Goal: Information Seeking & Learning: Find contact information

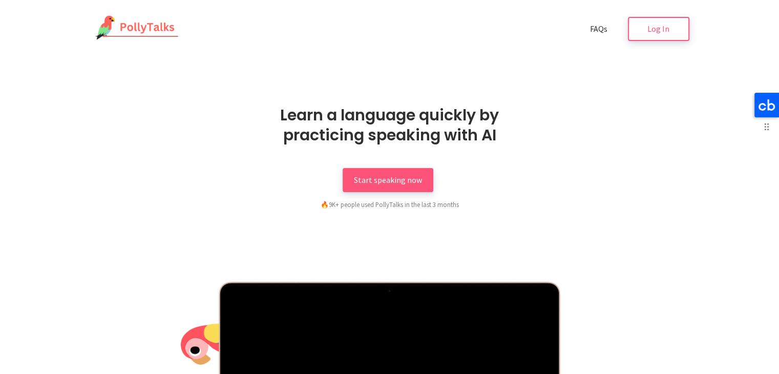
click at [767, 109] on icon at bounding box center [766, 104] width 16 height 11
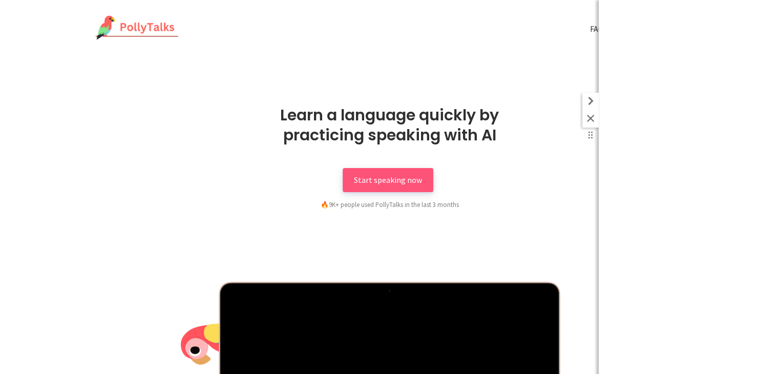
click at [587, 101] on icon at bounding box center [590, 101] width 16 height 16
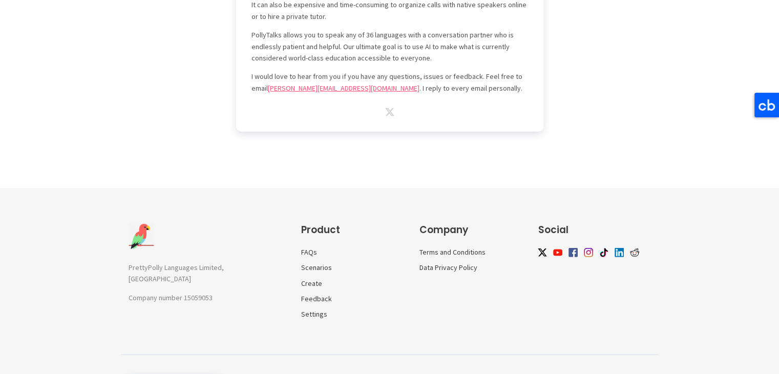
scroll to position [3032, 0]
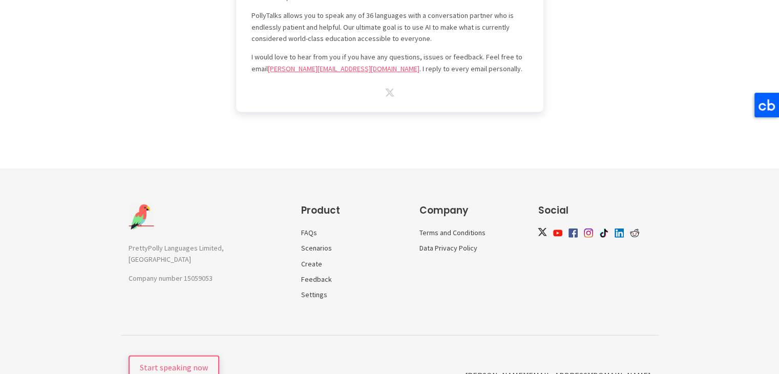
click at [540, 228] on img at bounding box center [542, 232] width 9 height 8
click at [568, 227] on img at bounding box center [572, 231] width 9 height 9
click at [617, 227] on img at bounding box center [618, 231] width 9 height 9
click at [618, 227] on img at bounding box center [618, 231] width 9 height 9
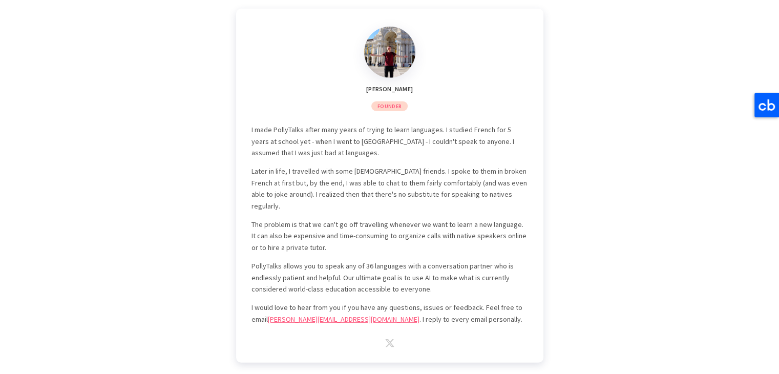
scroll to position [2789, 0]
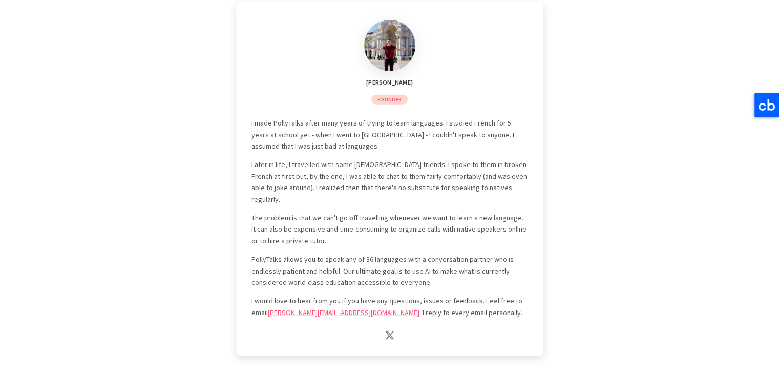
click at [393, 331] on img at bounding box center [389, 335] width 9 height 8
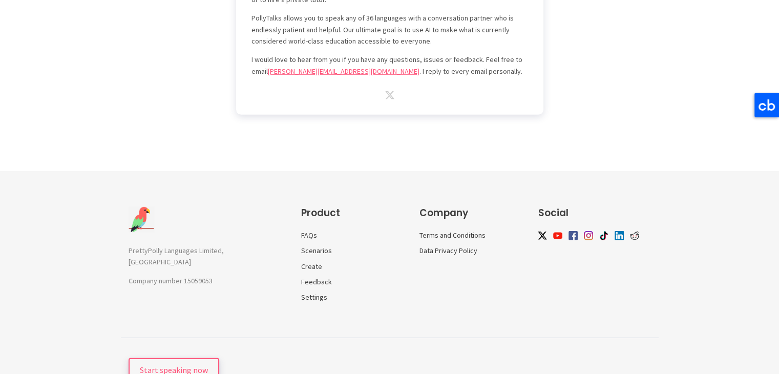
scroll to position [3032, 0]
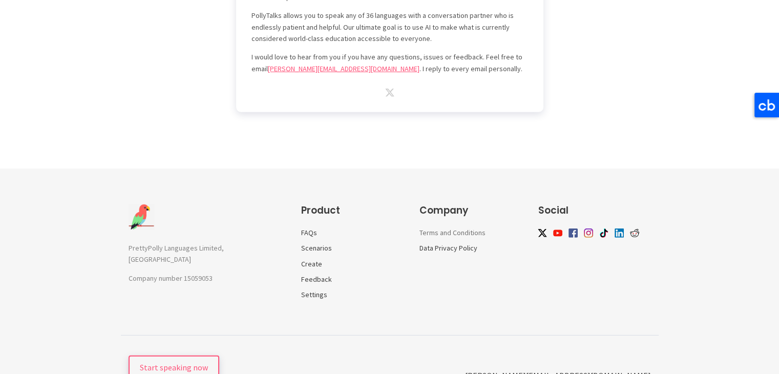
click at [443, 228] on link "Terms and Conditions" at bounding box center [452, 232] width 66 height 9
click at [574, 227] on img at bounding box center [572, 231] width 9 height 9
click at [575, 227] on img at bounding box center [572, 231] width 9 height 9
click at [556, 227] on img at bounding box center [557, 231] width 9 height 9
click at [450, 228] on link "Terms and Conditions" at bounding box center [452, 232] width 66 height 9
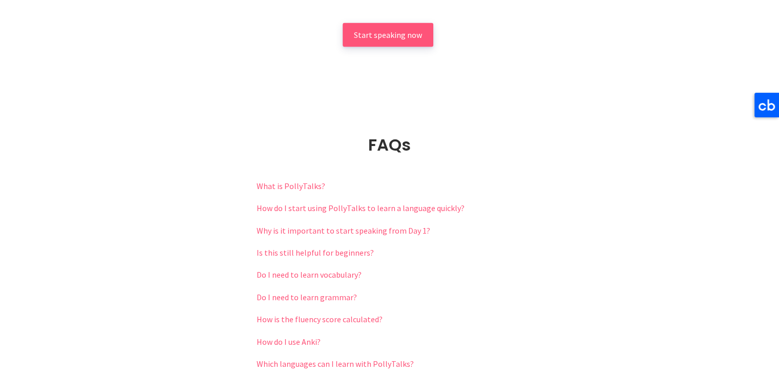
scroll to position [2150, 0]
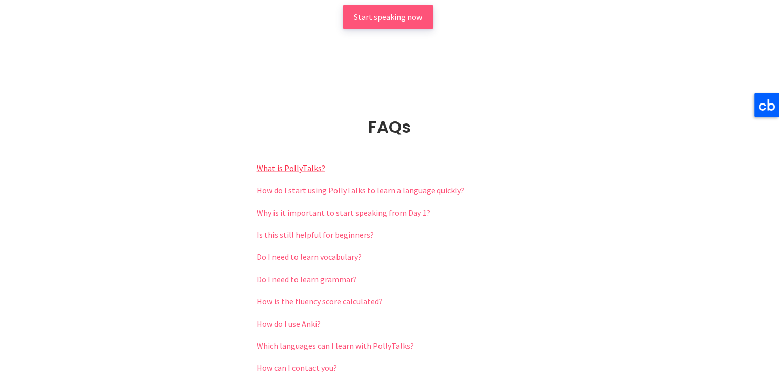
click at [262, 163] on link "What is PollyTalks?" at bounding box center [290, 168] width 69 height 10
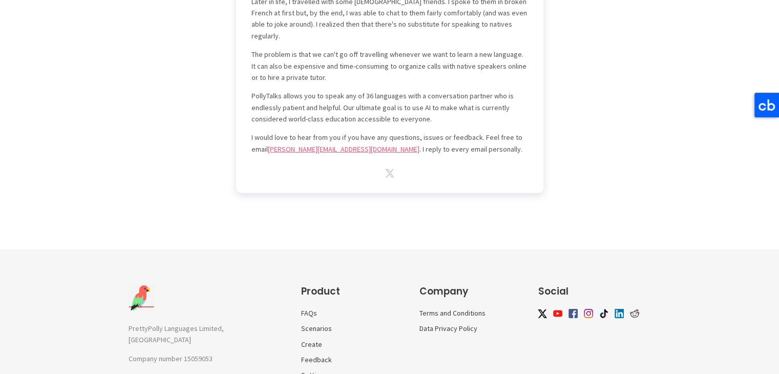
scroll to position [3241, 0]
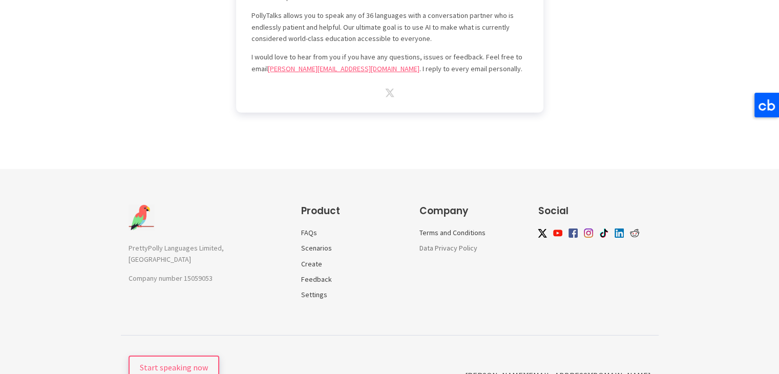
click at [446, 243] on link "Data Privacy Policy" at bounding box center [448, 247] width 58 height 9
click at [436, 228] on link "Terms and Conditions" at bounding box center [452, 232] width 66 height 9
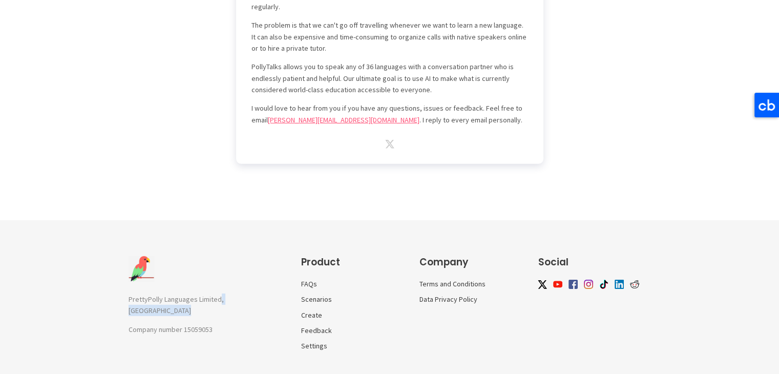
drag, startPoint x: 217, startPoint y: 271, endPoint x: 135, endPoint y: 277, distance: 82.1
click at [128, 293] on div "PrettyPolly Languages Limited, UK Company number 15059053" at bounding box center [204, 313] width 152 height 41
click at [190, 256] on div "PrettyPolly Languages Limited, UK Company number 15059053" at bounding box center [206, 303] width 157 height 94
drag, startPoint x: 128, startPoint y: 270, endPoint x: 216, endPoint y: 255, distance: 88.8
click at [214, 263] on div "PrettyPolly Languages Limited, UK Company number 15059053" at bounding box center [206, 303] width 157 height 94
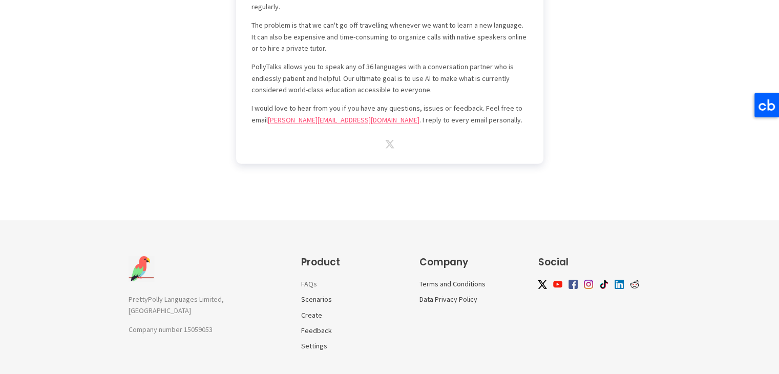
click at [303, 279] on link "FAQs" at bounding box center [309, 283] width 16 height 9
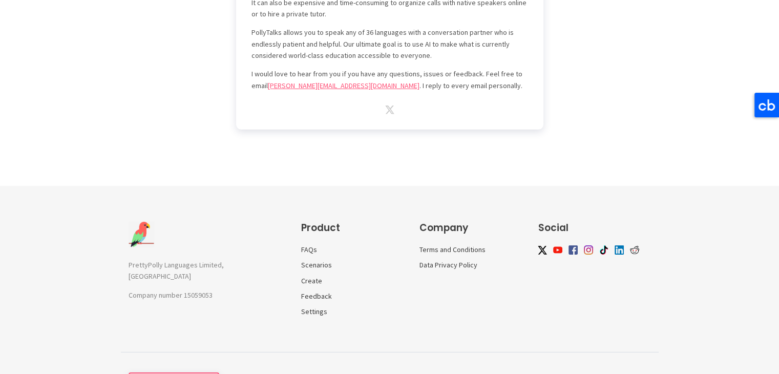
scroll to position [3241, 0]
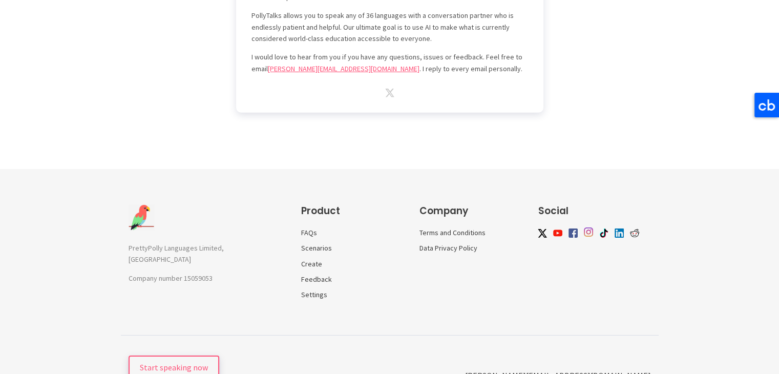
click at [592, 227] on img at bounding box center [588, 231] width 9 height 9
drag, startPoint x: 131, startPoint y: 221, endPoint x: 213, endPoint y: 232, distance: 82.6
click at [213, 242] on div "PrettyPolly Languages Limited, UK Company number 15059053" at bounding box center [204, 262] width 152 height 41
click at [236, 272] on p "Company number 15059053" at bounding box center [204, 277] width 152 height 11
click at [135, 205] on img at bounding box center [141, 218] width 26 height 26
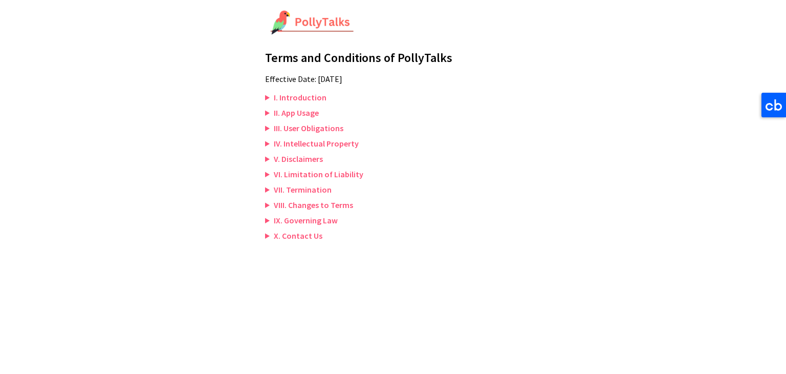
click at [285, 237] on summary "X. Contact Us" at bounding box center [393, 235] width 256 height 10
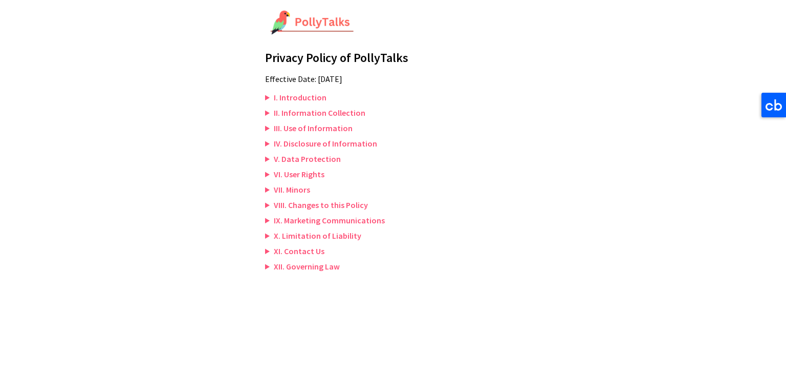
click at [299, 253] on summary "XI. Contact Us" at bounding box center [393, 251] width 256 height 10
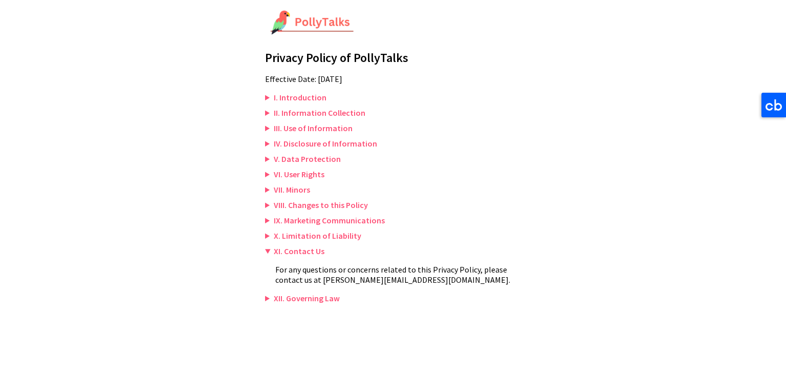
click at [302, 99] on summary "I. Introduction" at bounding box center [393, 97] width 256 height 10
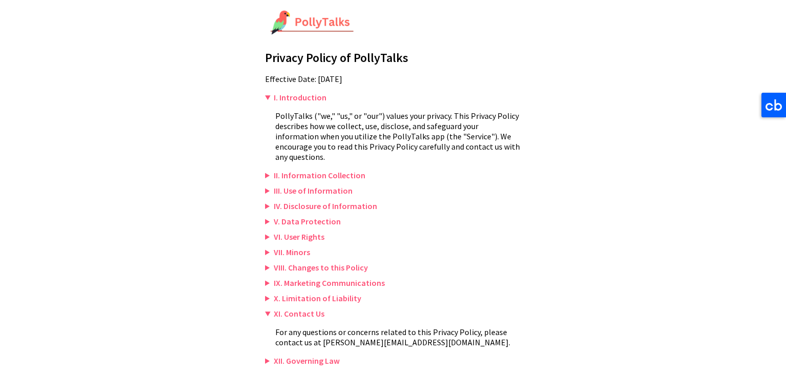
click at [313, 185] on summary "III. Use of Information" at bounding box center [393, 190] width 256 height 10
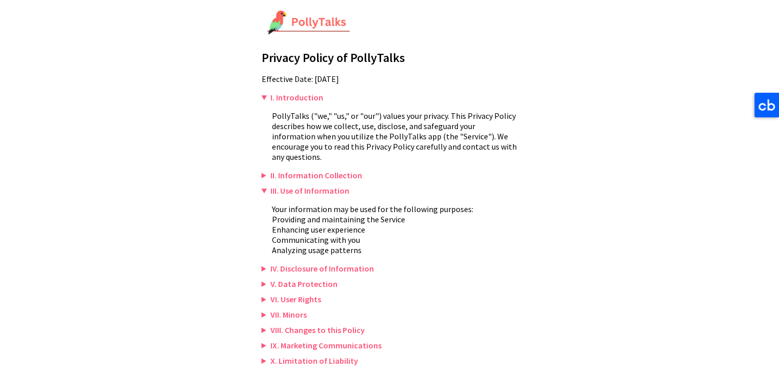
click at [294, 170] on summary "II. Information Collection" at bounding box center [390, 175] width 256 height 10
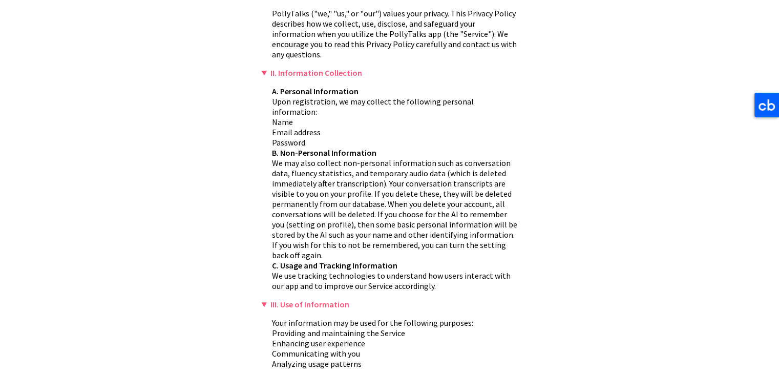
scroll to position [154, 0]
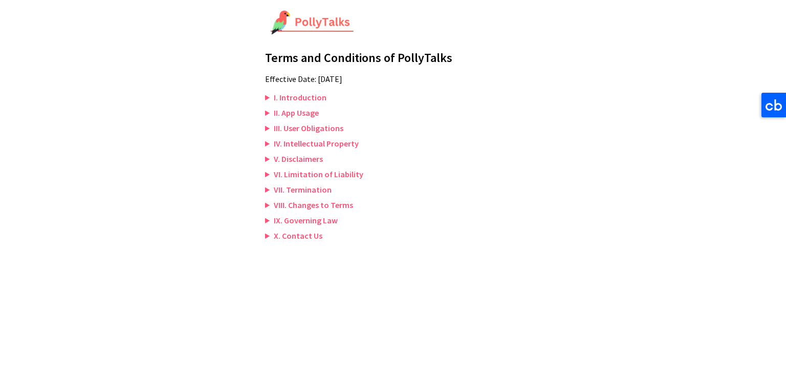
click at [291, 237] on summary "X. Contact Us" at bounding box center [393, 235] width 256 height 10
click at [299, 190] on summary "VII. Termination" at bounding box center [393, 189] width 256 height 10
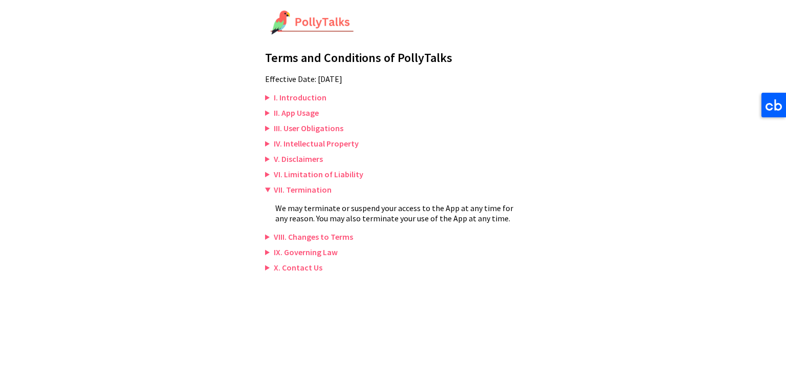
click at [293, 130] on summary "III. User Obligations" at bounding box center [393, 128] width 256 height 10
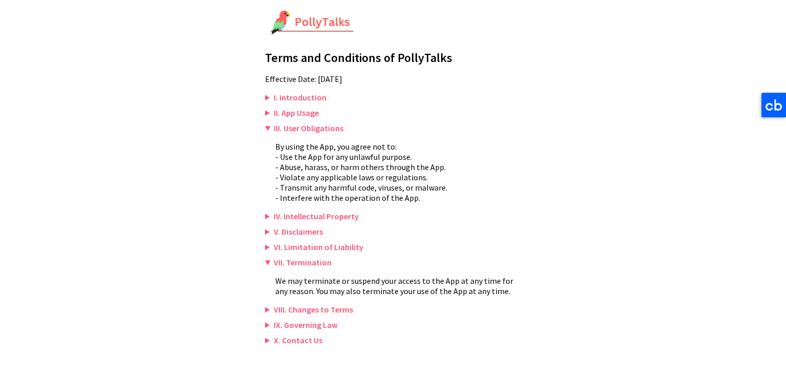
click at [308, 212] on summary "IV. Intellectual Property" at bounding box center [393, 216] width 256 height 10
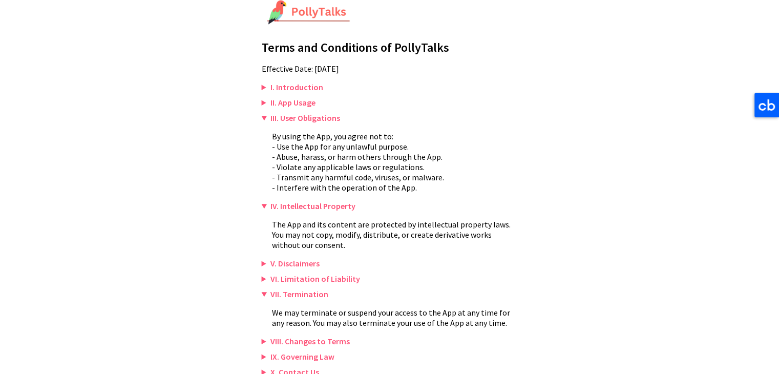
scroll to position [15, 0]
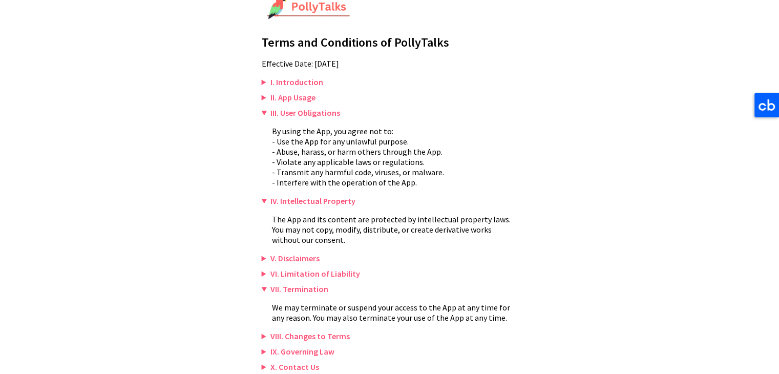
click at [287, 97] on summary "II. App Usage" at bounding box center [390, 97] width 256 height 10
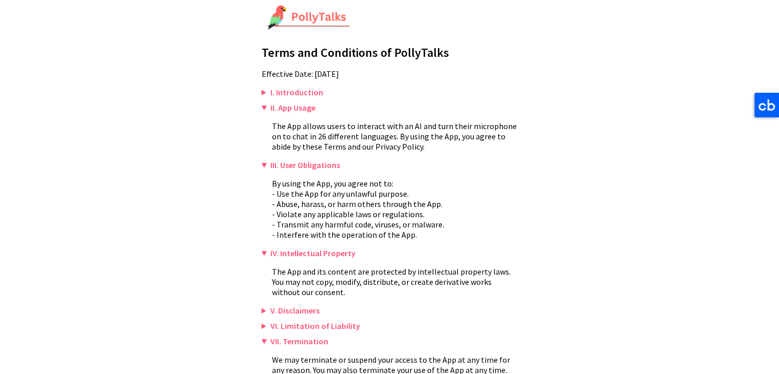
scroll to position [0, 0]
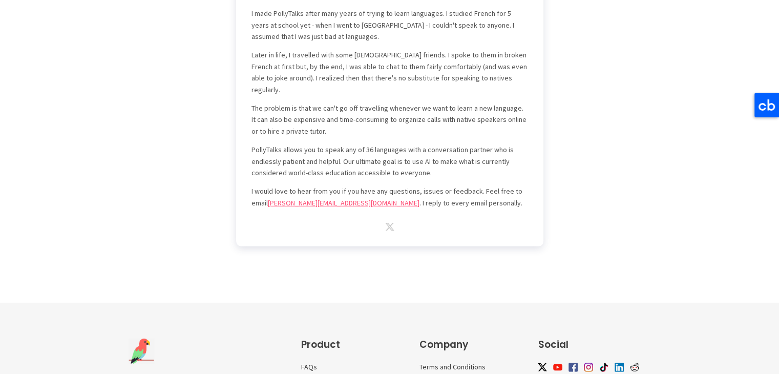
scroll to position [3032, 0]
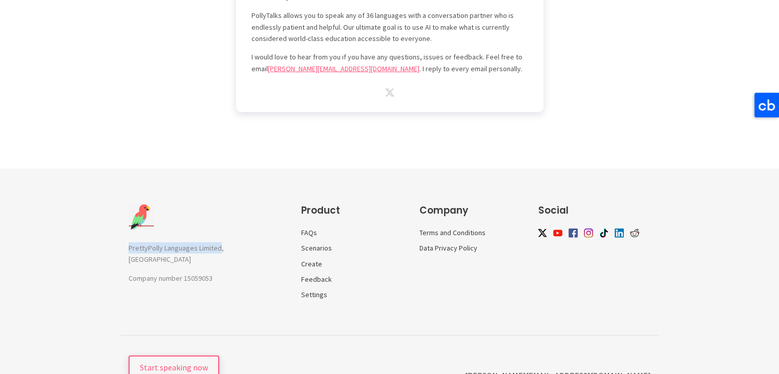
drag, startPoint x: 129, startPoint y: 217, endPoint x: 217, endPoint y: 218, distance: 88.1
click at [217, 243] on span "PrettyPolly Languages Limited, UK" at bounding box center [175, 253] width 95 height 20
copy span "PrettyPolly Languages Limited"
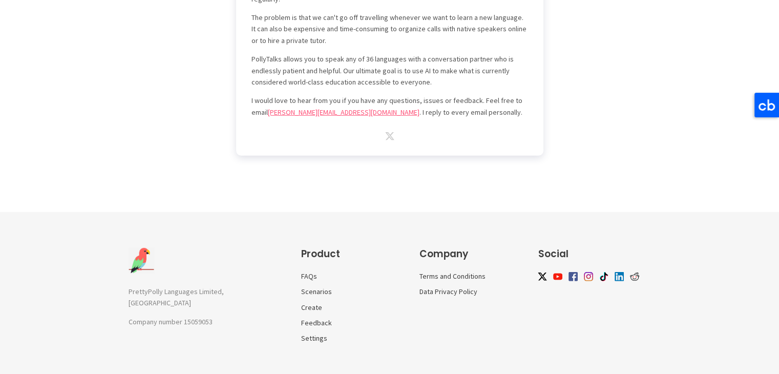
scroll to position [3032, 0]
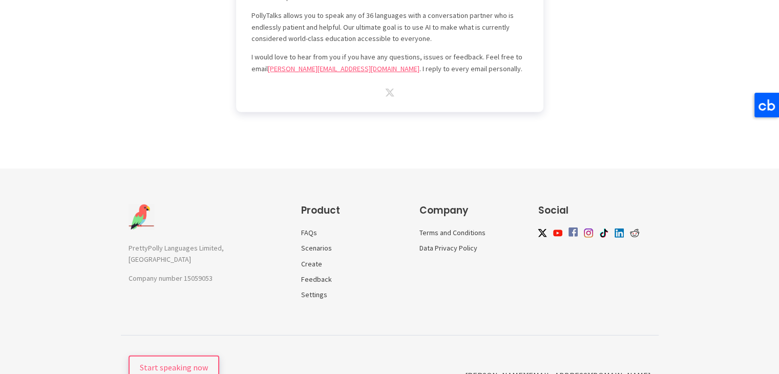
click at [571, 227] on img at bounding box center [572, 231] width 9 height 9
drag, startPoint x: 553, startPoint y: 340, endPoint x: 676, endPoint y: 353, distance: 123.0
click at [676, 353] on div "Start speaking now [PERSON_NAME][EMAIL_ADDRESS][DOMAIN_NAME]" at bounding box center [389, 367] width 779 height 65
copy link "[PERSON_NAME][EMAIL_ADDRESS][DOMAIN_NAME]"
